Goal: Task Accomplishment & Management: Manage account settings

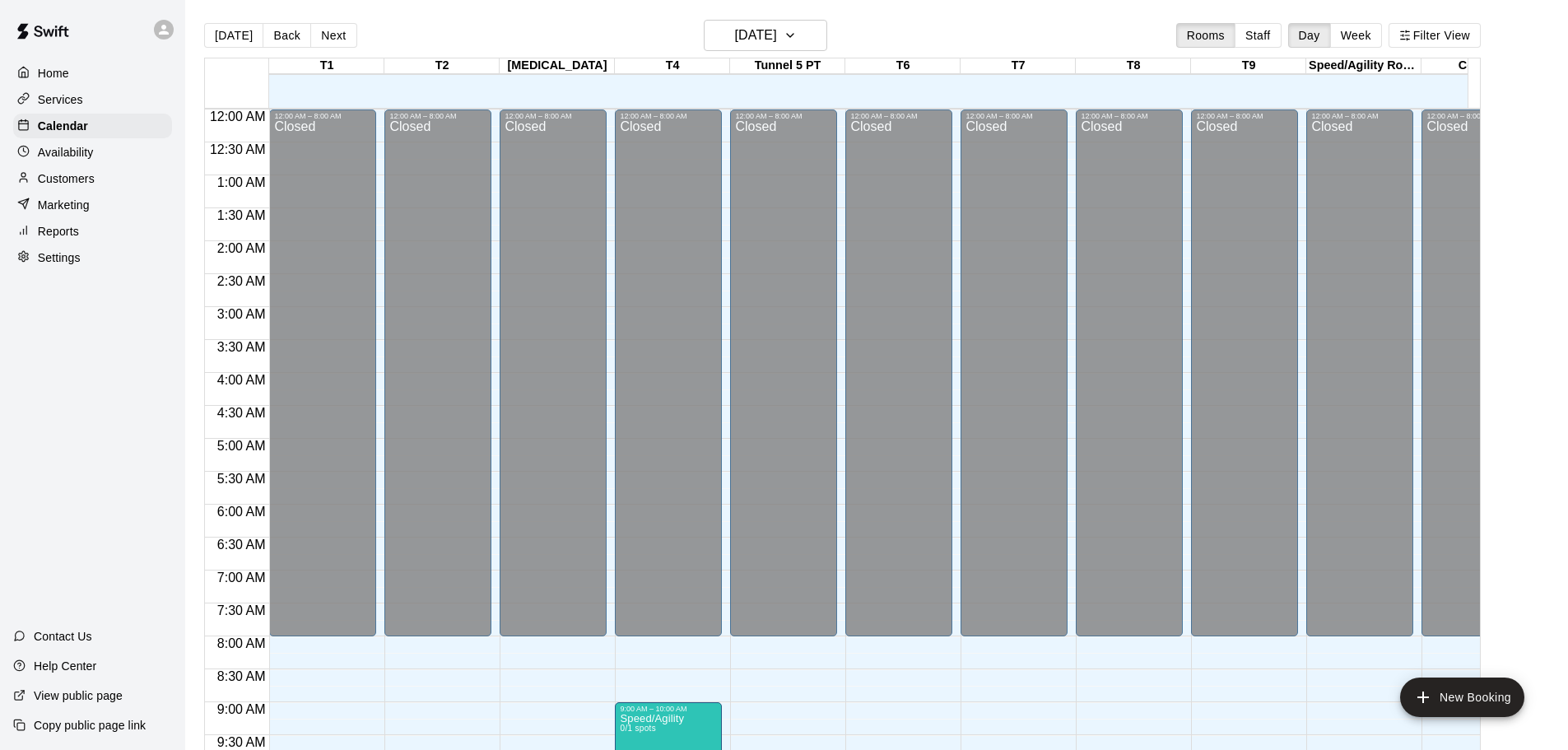
scroll to position [853, 385]
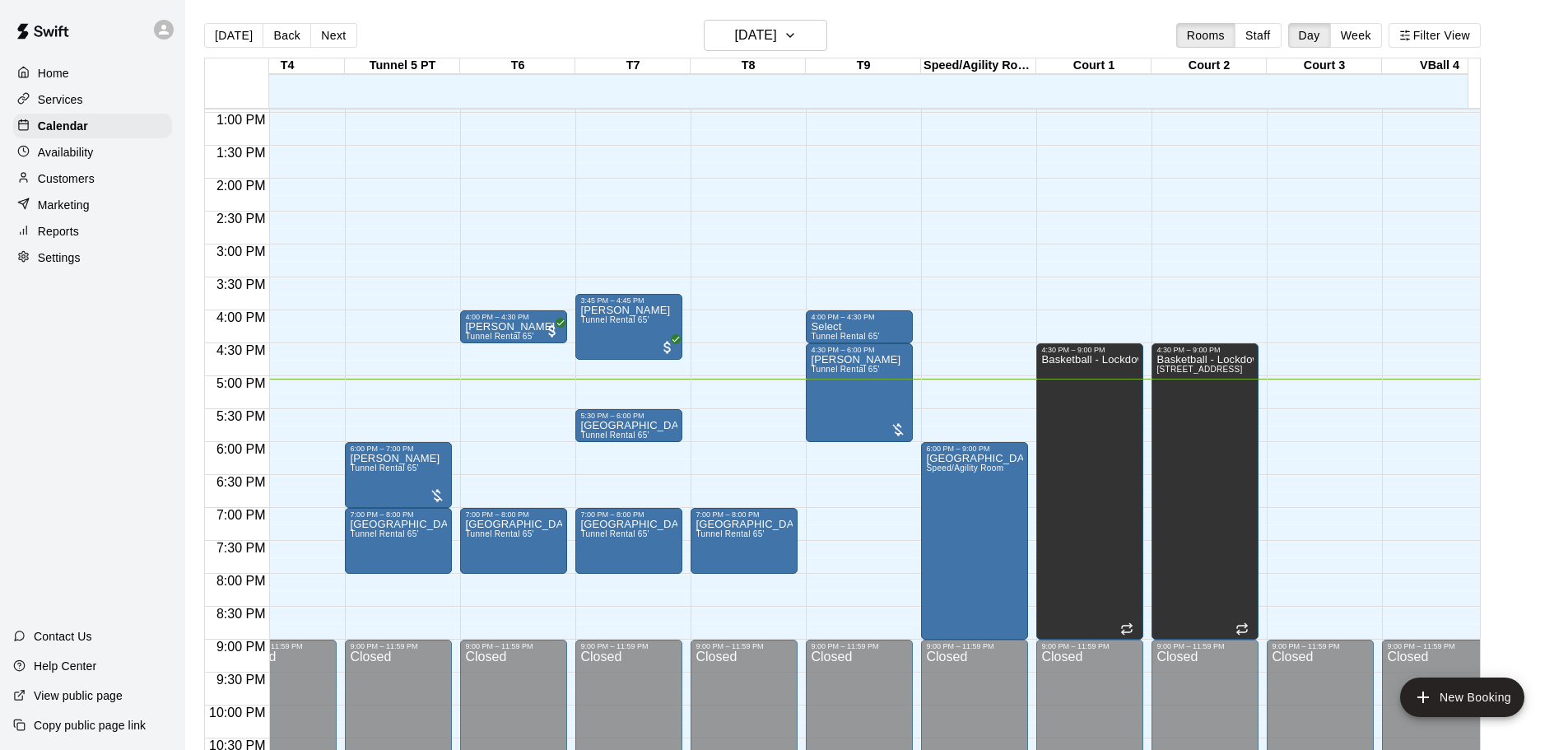
drag, startPoint x: 541, startPoint y: 514, endPoint x: 1003, endPoint y: 251, distance: 531.6
click at [1003, 250] on div "12:00 AM – 8:00 AM Closed 6:00 PM – 9:00 PM Chicago Select Speed/Agility Room 9…" at bounding box center [974, 47] width 107 height 1581
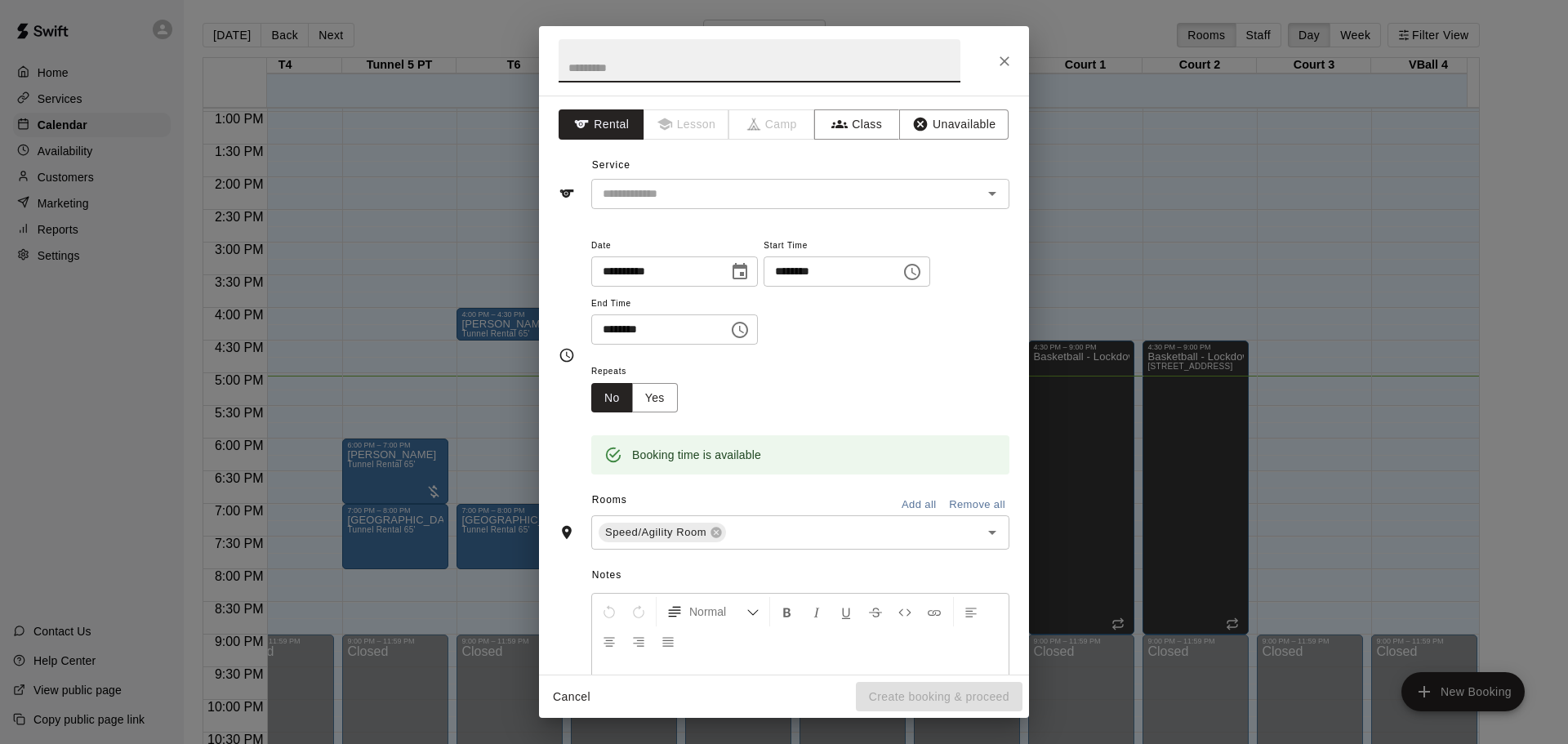
click at [594, 698] on button "Cancel" at bounding box center [571, 697] width 52 height 31
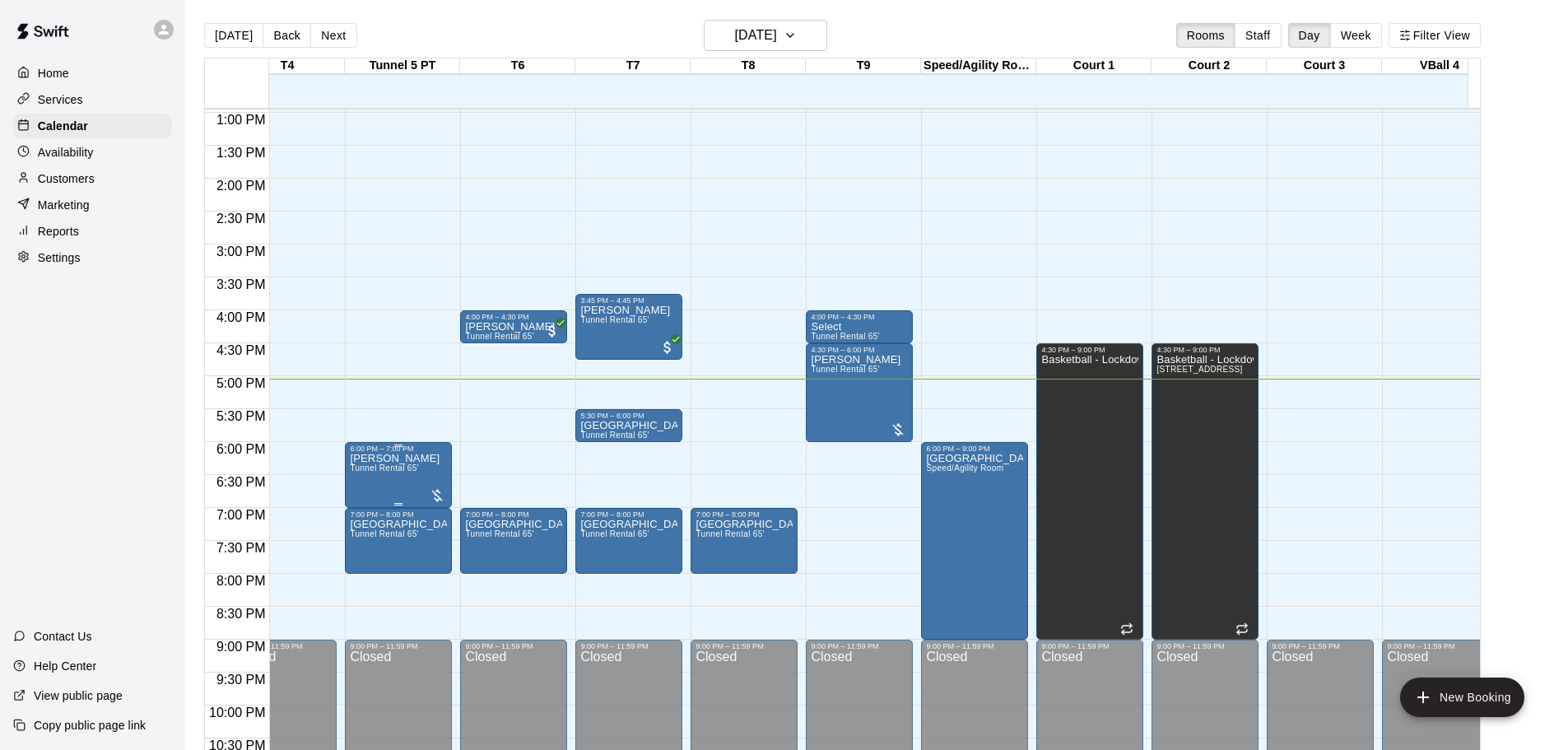
click at [436, 501] on div at bounding box center [437, 496] width 17 height 17
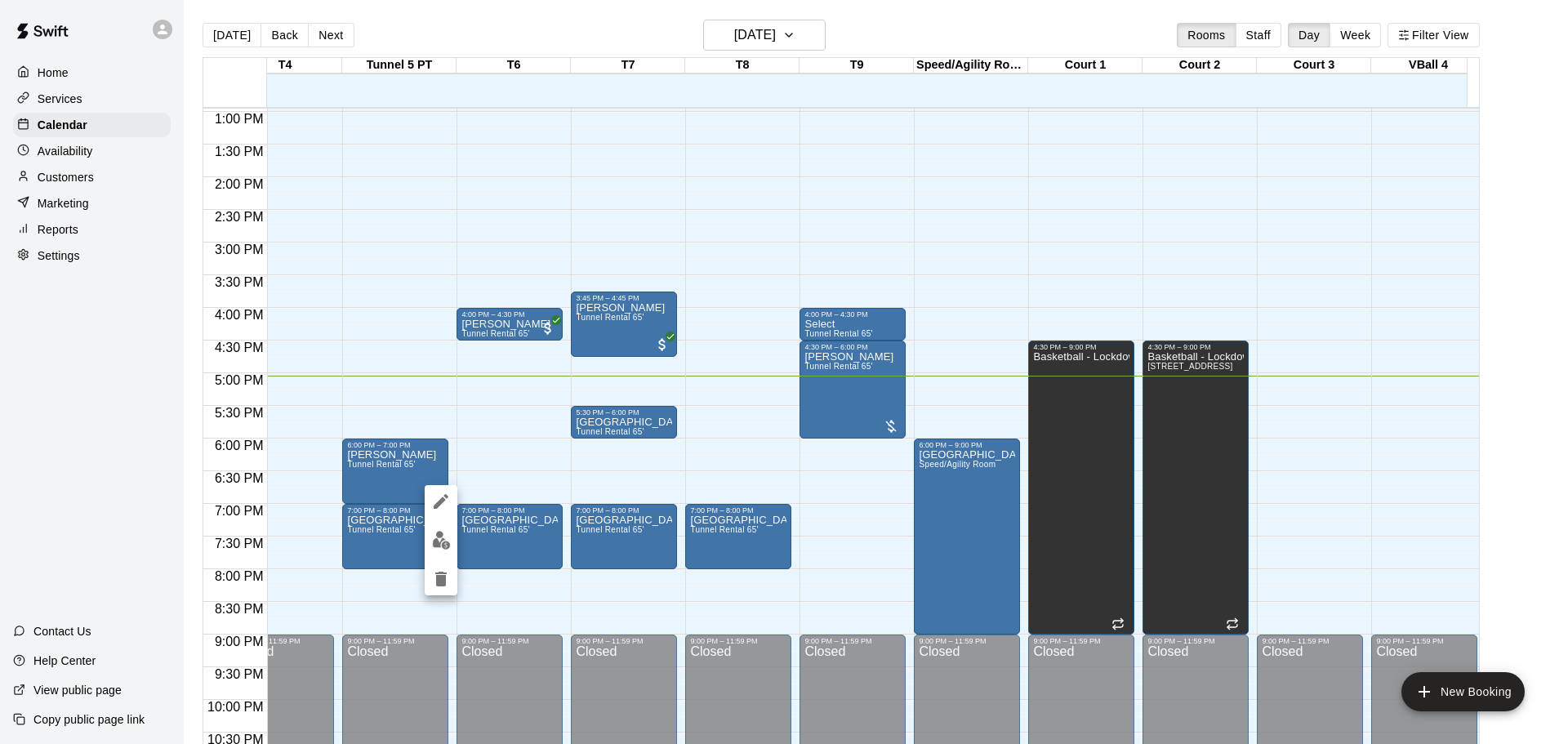
click at [814, 228] on div at bounding box center [784, 372] width 1568 height 744
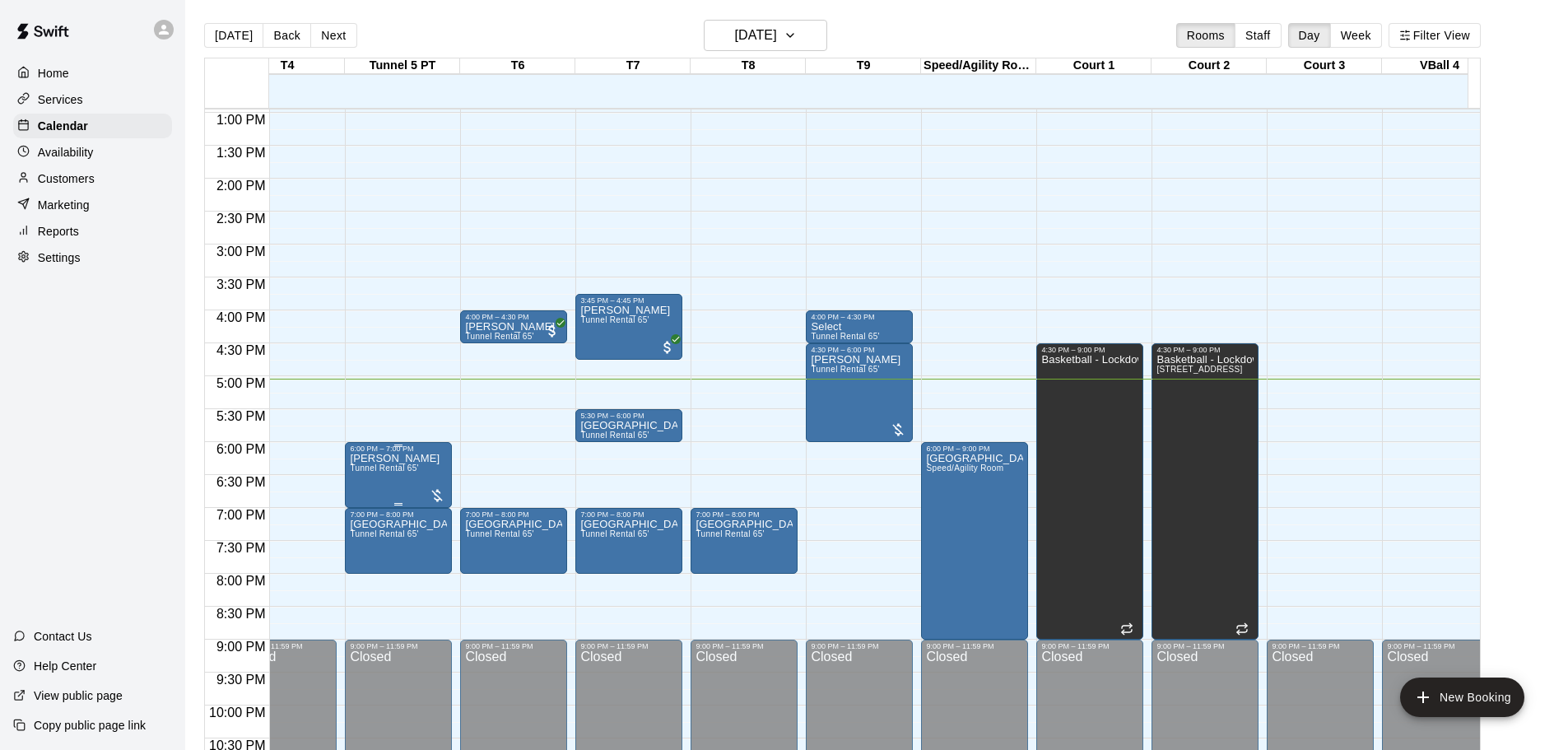
click at [438, 499] on div at bounding box center [437, 496] width 17 height 17
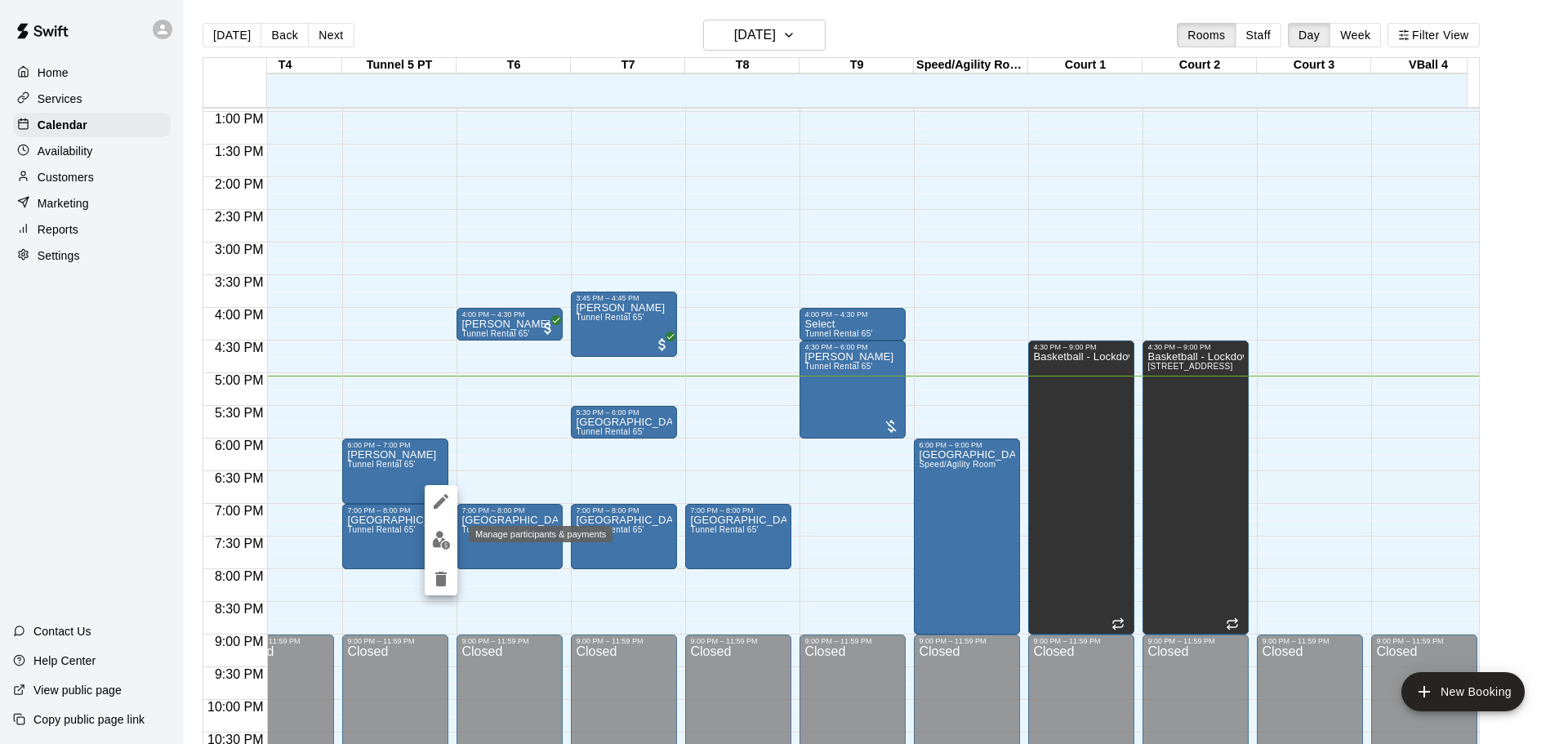
click at [444, 544] on img "edit" at bounding box center [441, 540] width 18 height 18
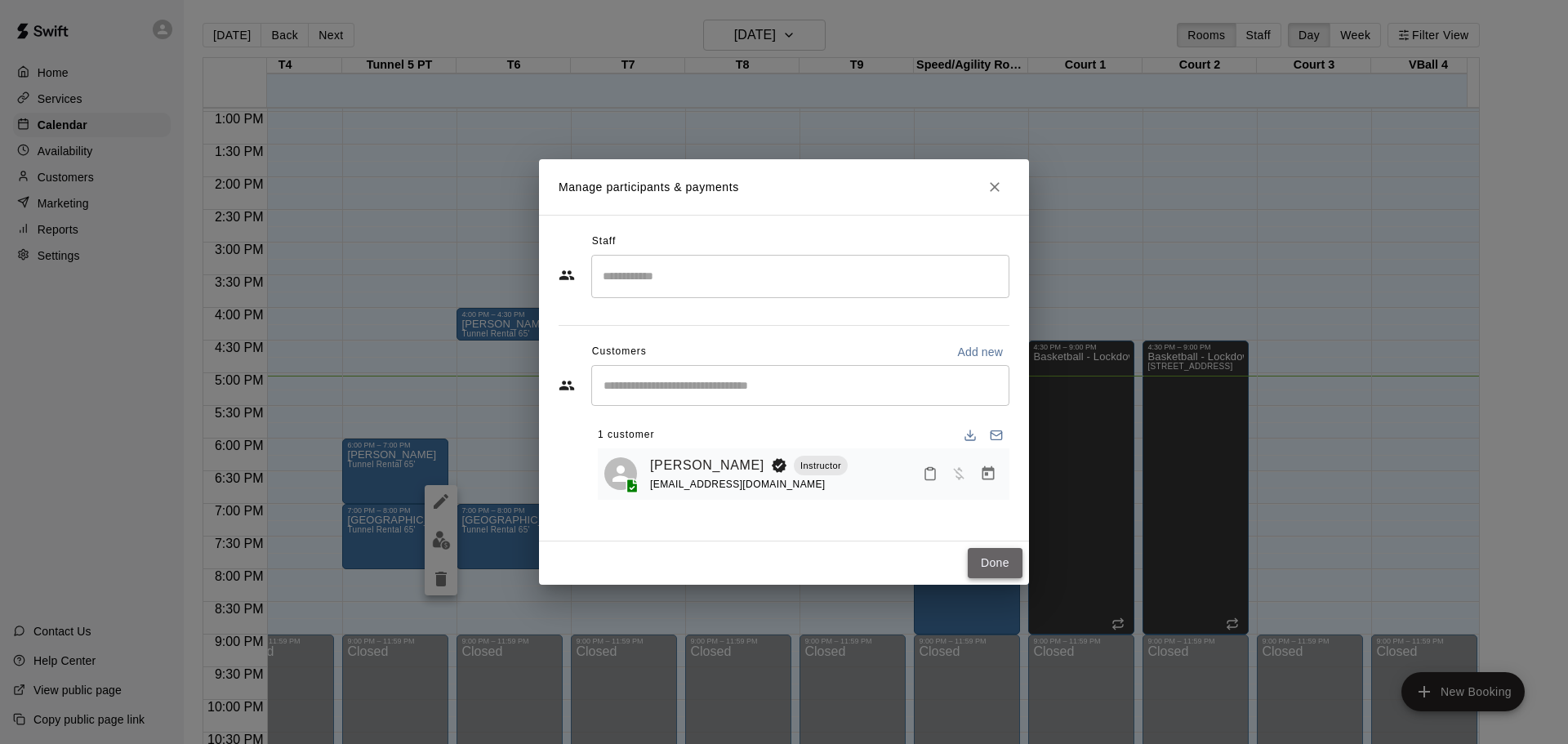
click at [996, 562] on button "Done" at bounding box center [995, 563] width 55 height 31
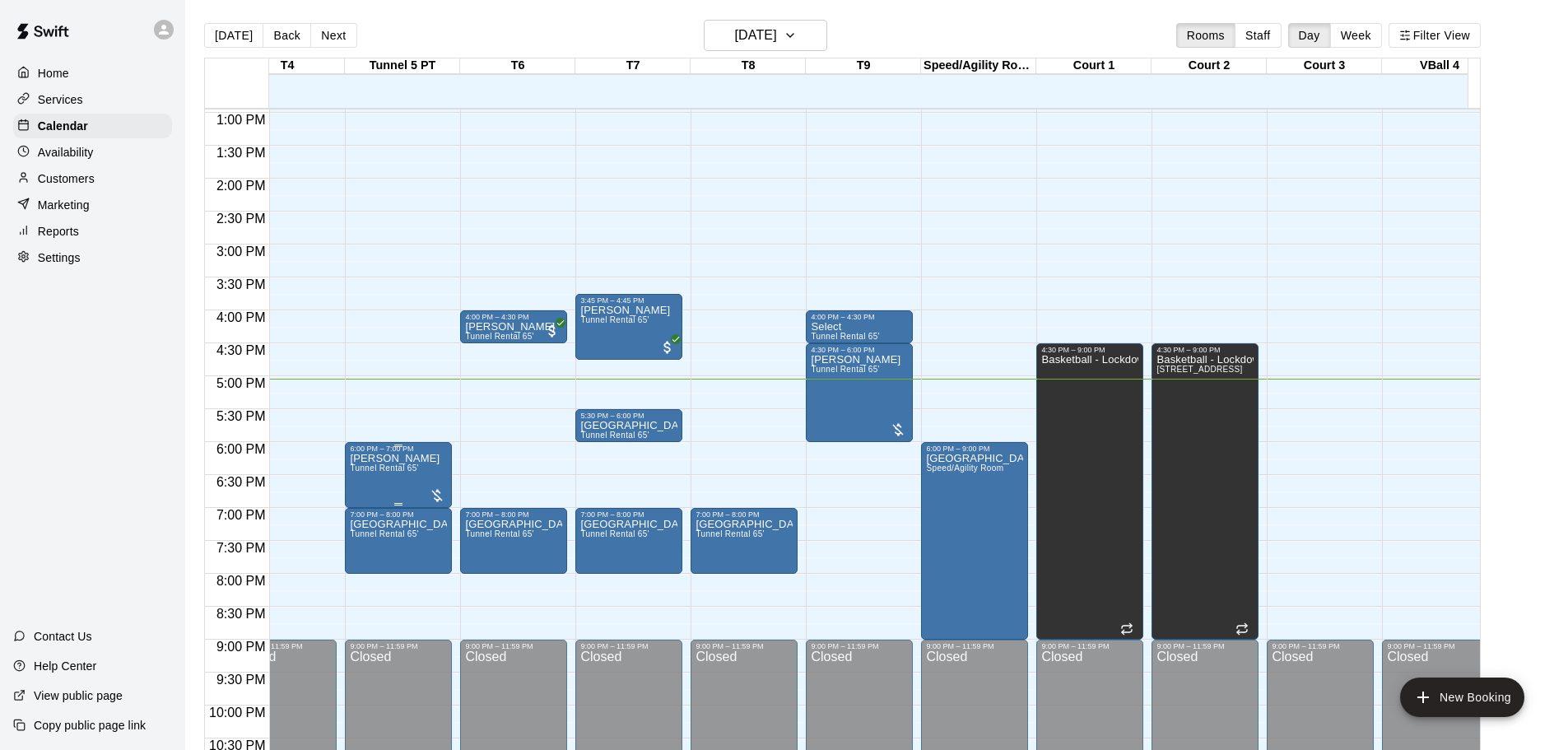
click at [439, 496] on div at bounding box center [437, 496] width 17 height 17
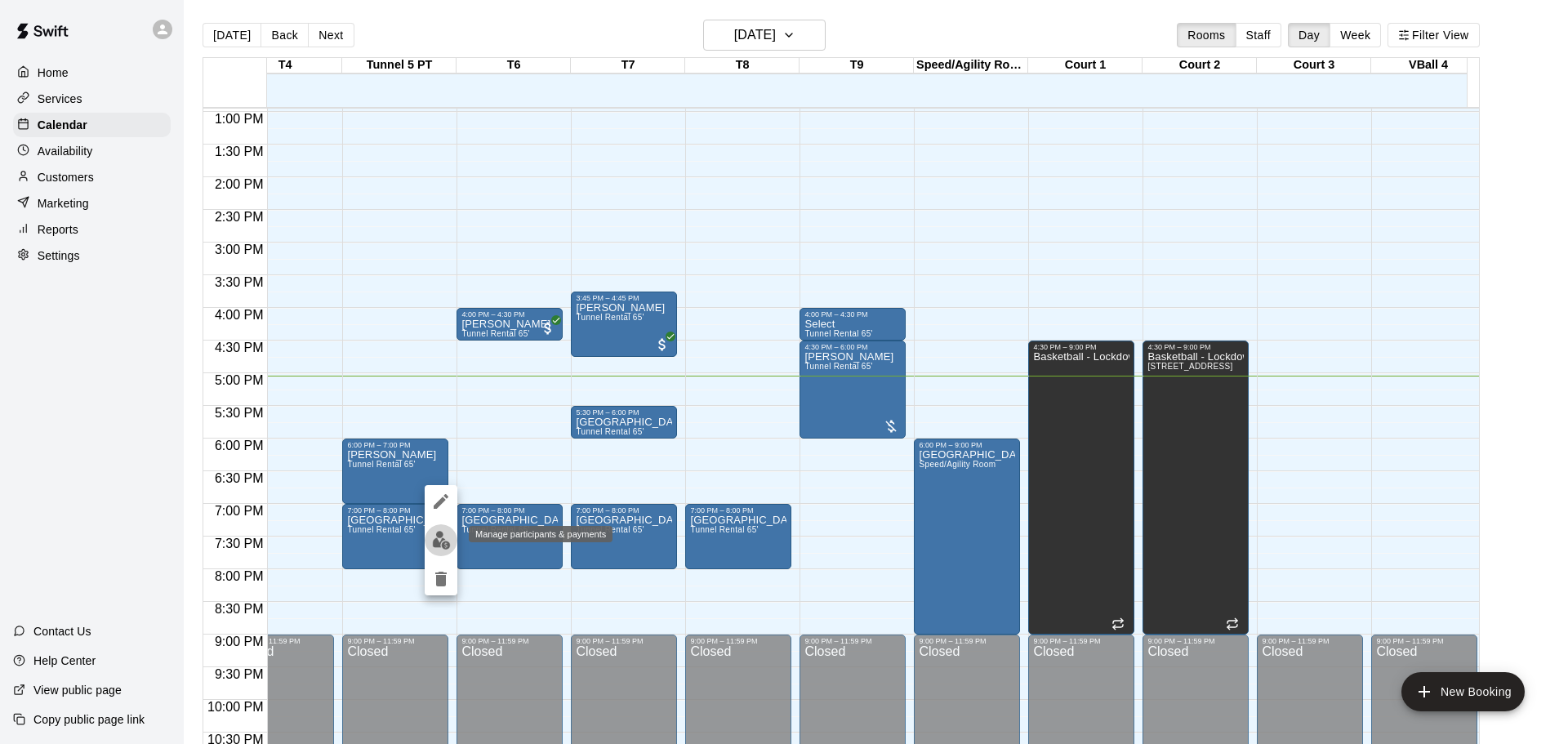
click at [438, 545] on img "edit" at bounding box center [441, 540] width 18 height 18
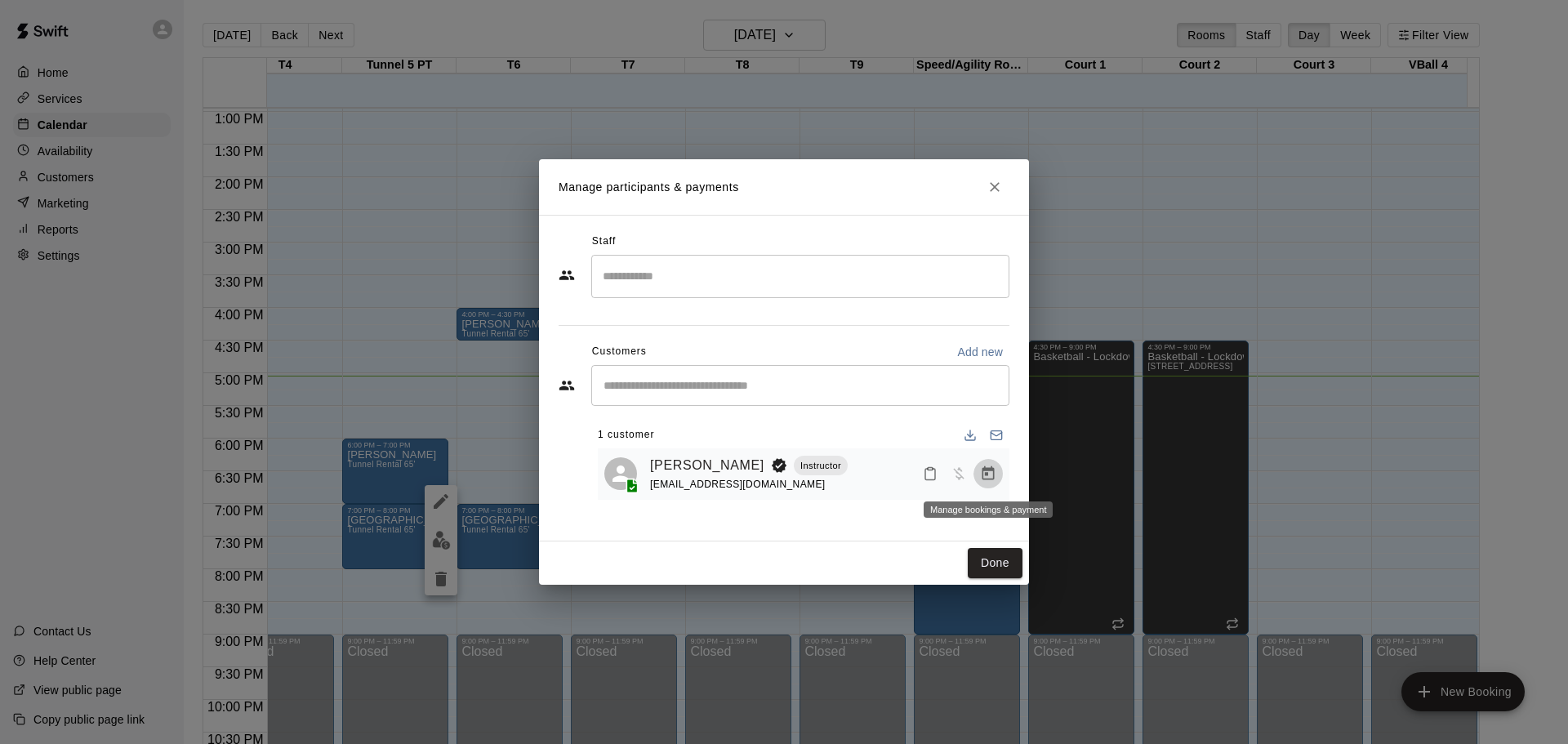
click at [990, 474] on icon "Manage bookings & payment" at bounding box center [988, 474] width 17 height 17
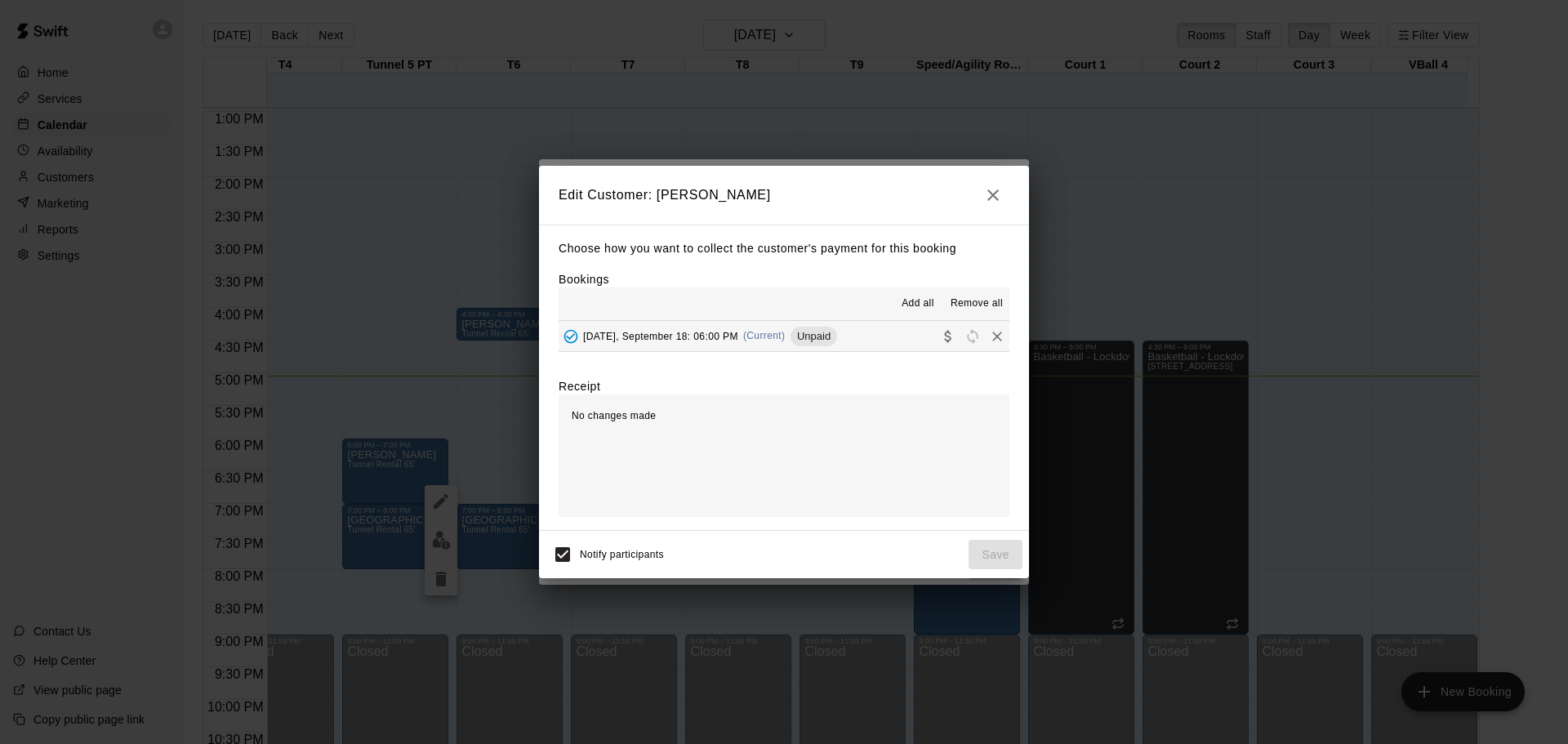
click at [917, 302] on span "Add all" at bounding box center [917, 304] width 32 height 17
click at [920, 301] on span "Add all" at bounding box center [917, 304] width 32 height 17
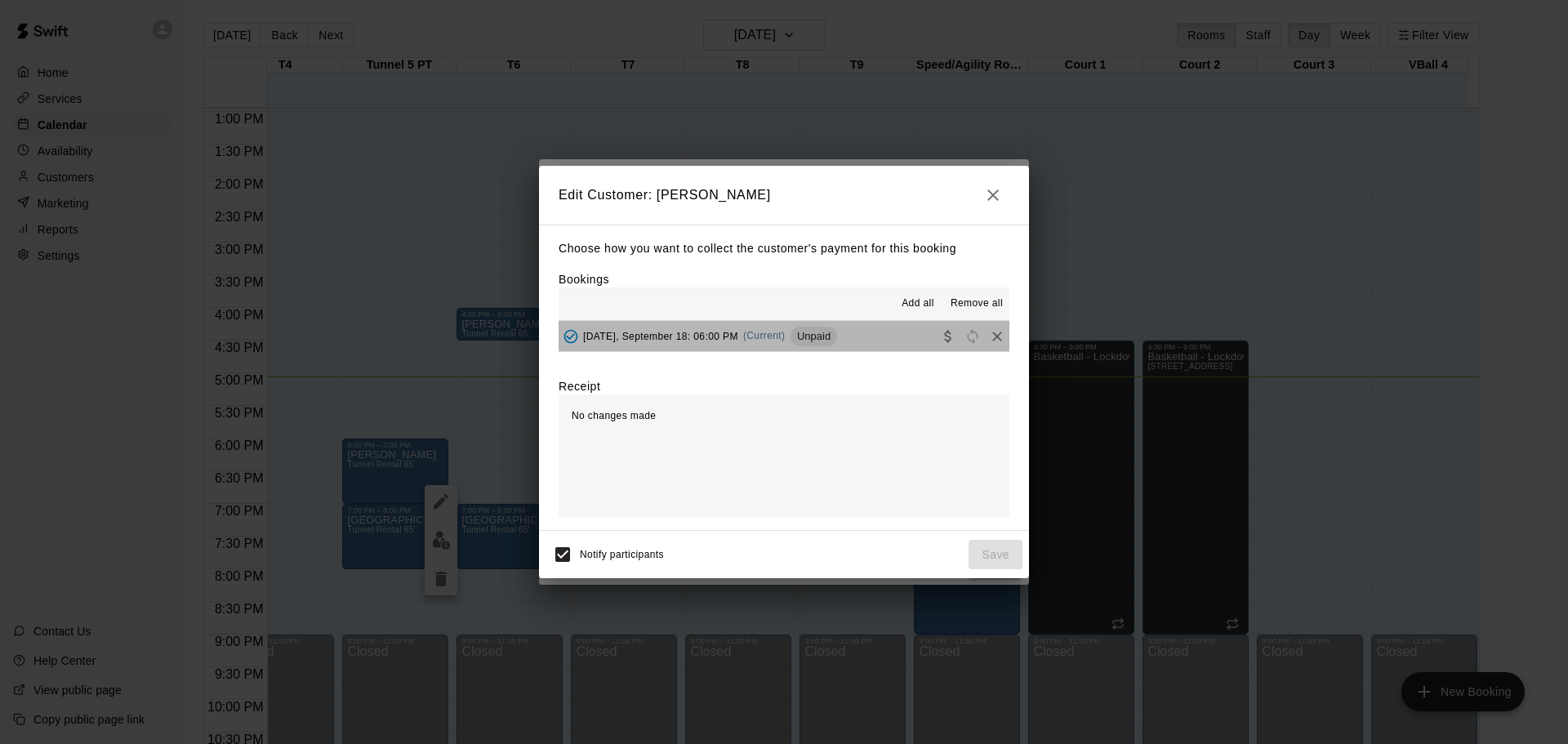
click at [873, 336] on button "[DATE], September 18: 06:00 PM (Current) Unpaid" at bounding box center [783, 336] width 451 height 31
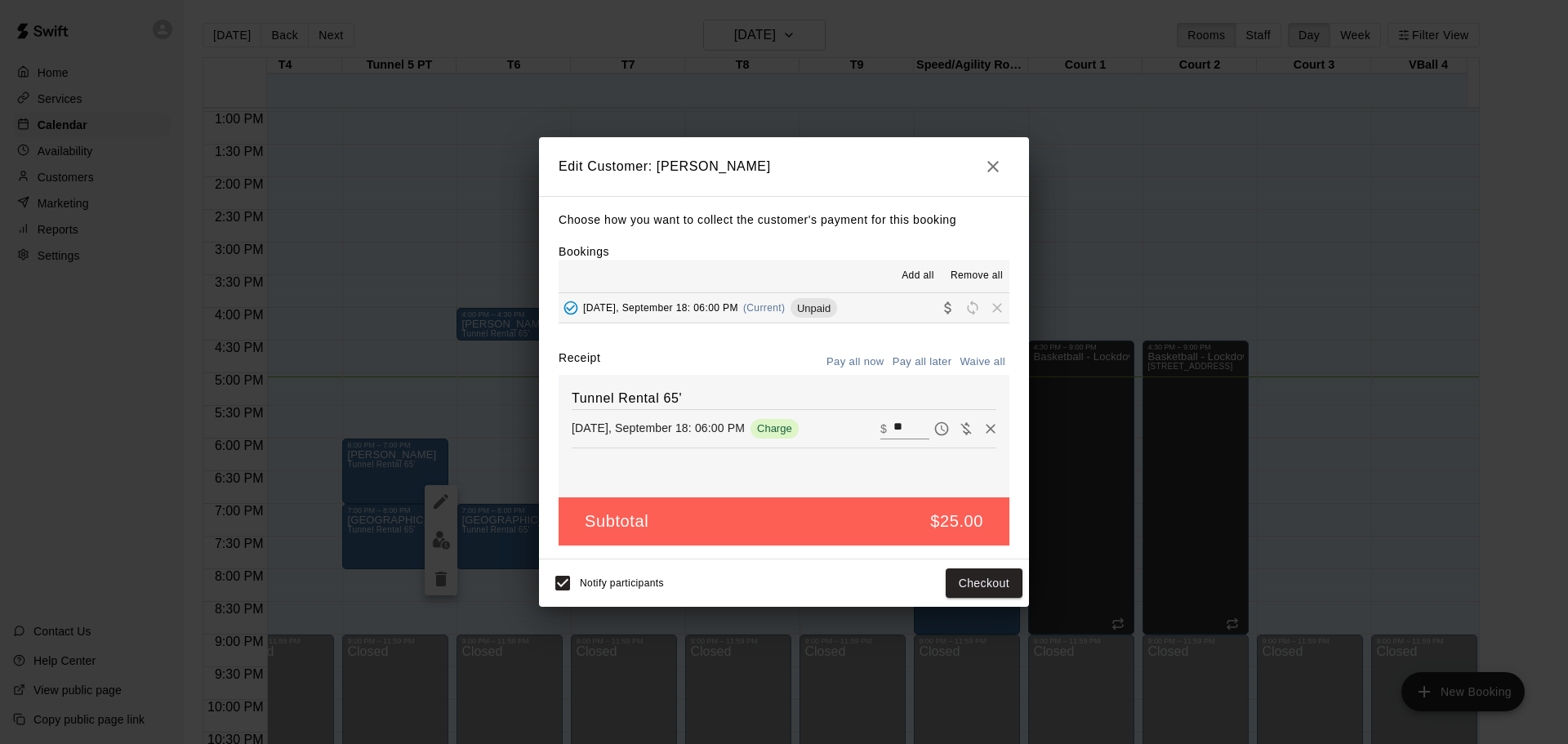
click at [1001, 162] on icon "button" at bounding box center [993, 166] width 19 height 19
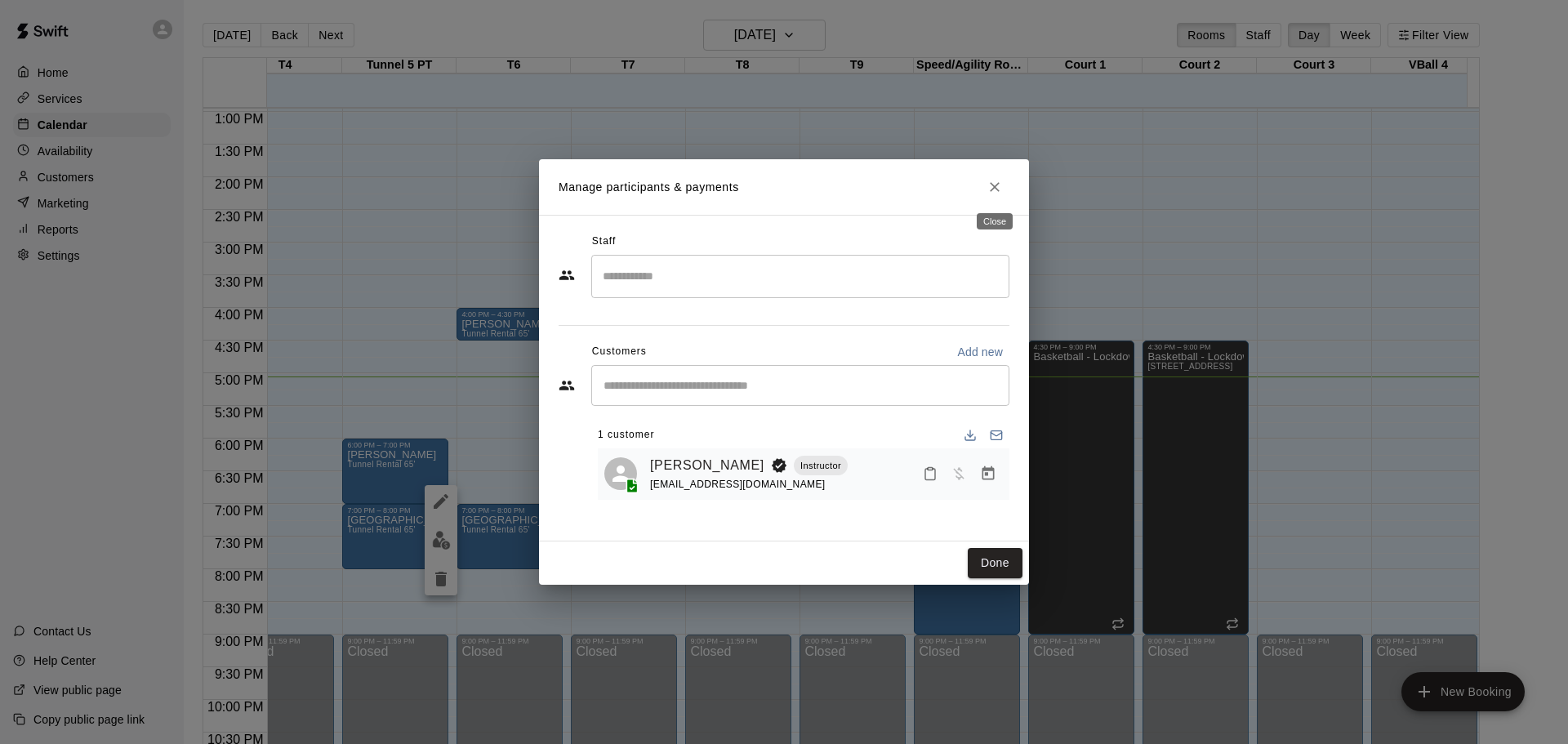
click at [990, 197] on button "Close" at bounding box center [995, 187] width 30 height 30
